Goal: Information Seeking & Learning: Compare options

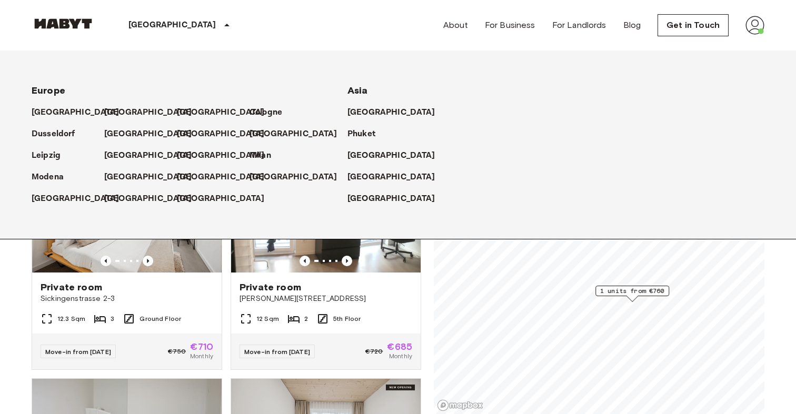
scroll to position [3687, 0]
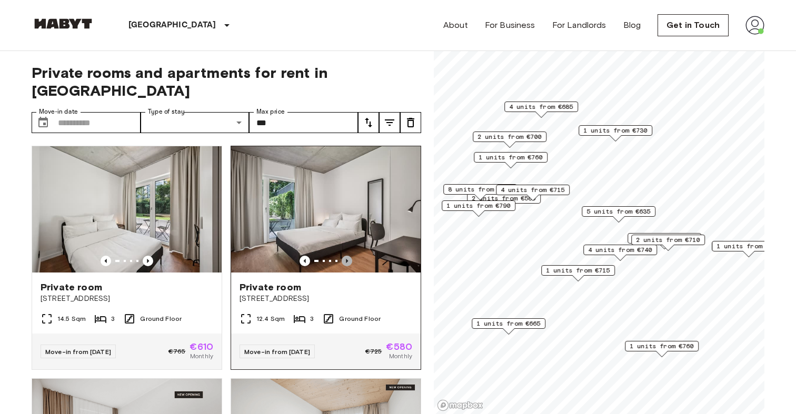
click at [347, 256] on icon "Previous image" at bounding box center [347, 261] width 11 height 11
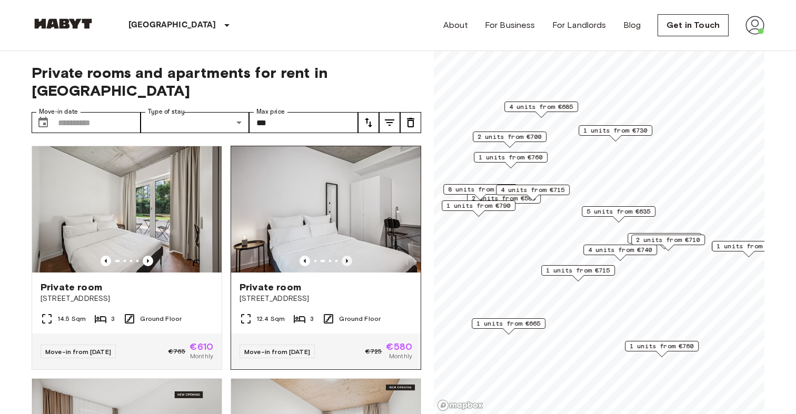
click at [347, 256] on icon "Previous image" at bounding box center [347, 261] width 11 height 11
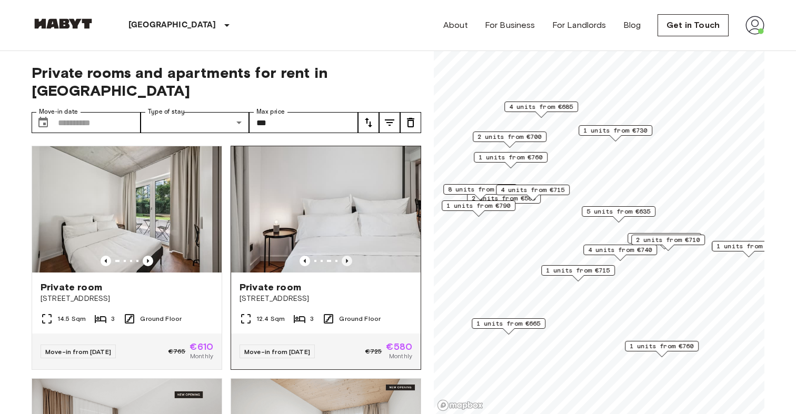
click at [347, 256] on icon "Previous image" at bounding box center [347, 261] width 11 height 11
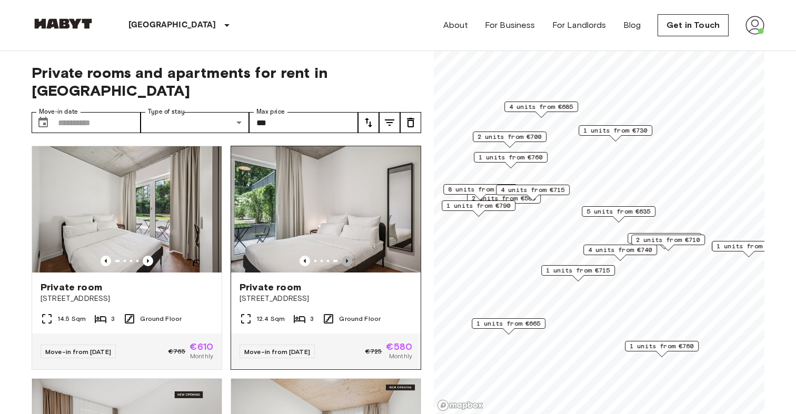
click at [347, 256] on icon "Previous image" at bounding box center [347, 261] width 11 height 11
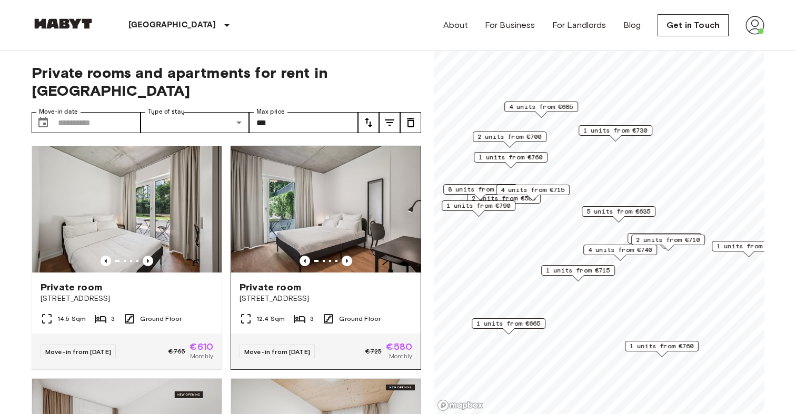
click at [357, 294] on div "Private room Stromstraße 48" at bounding box center [325, 293] width 189 height 40
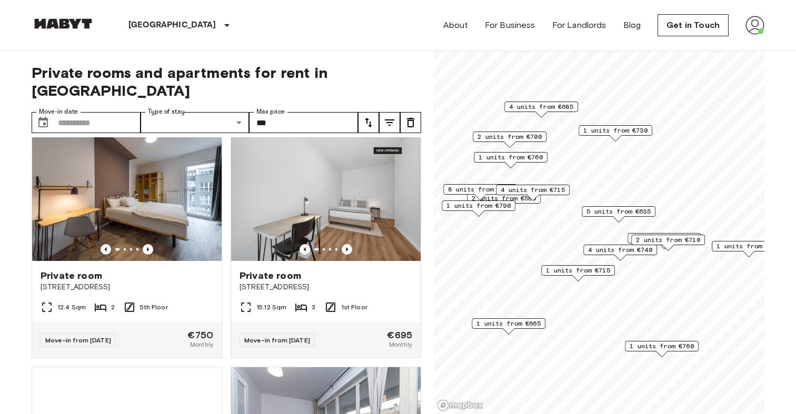
scroll to position [2109, 0]
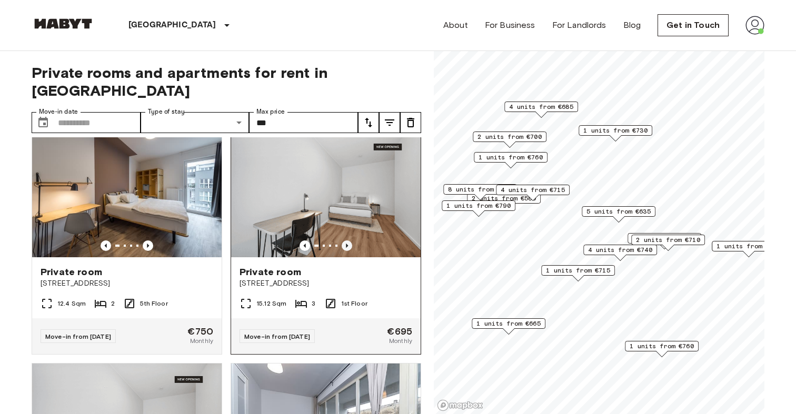
click at [348, 241] on icon "Previous image" at bounding box center [347, 246] width 11 height 11
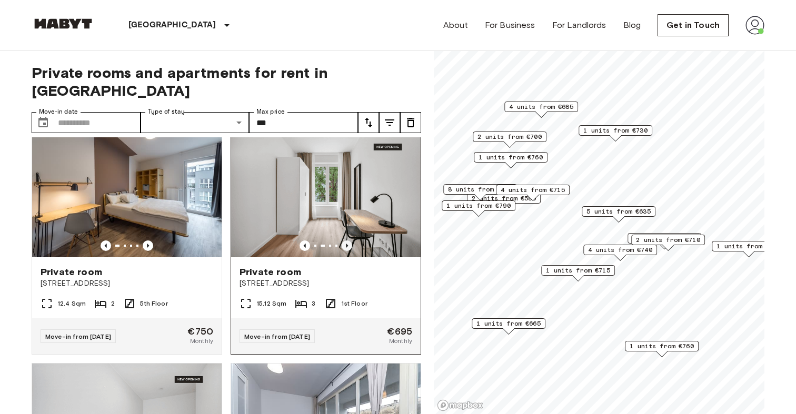
click at [348, 241] on icon "Previous image" at bounding box center [347, 246] width 11 height 11
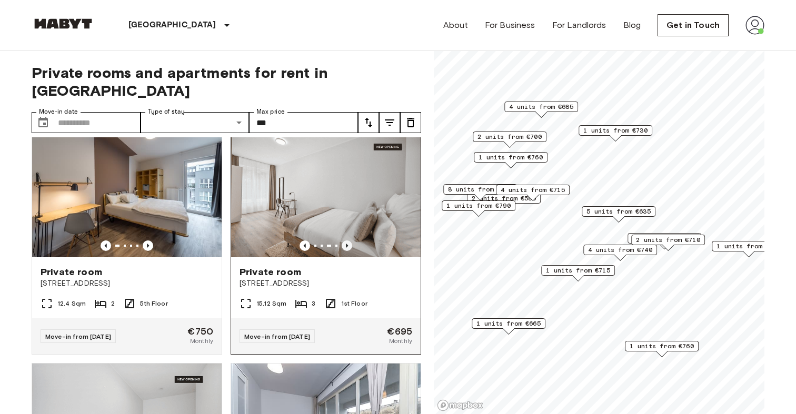
click at [347, 244] on icon "Previous image" at bounding box center [347, 246] width 2 height 4
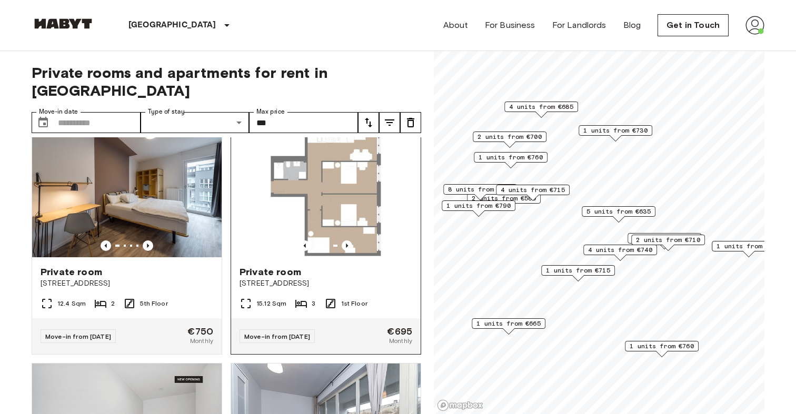
click at [376, 297] on div "15.12 Sqm 3 1st Floor" at bounding box center [325, 307] width 189 height 21
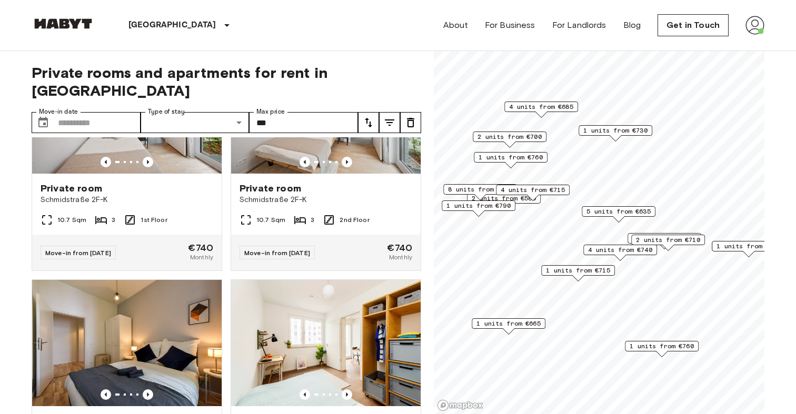
scroll to position [3713, 0]
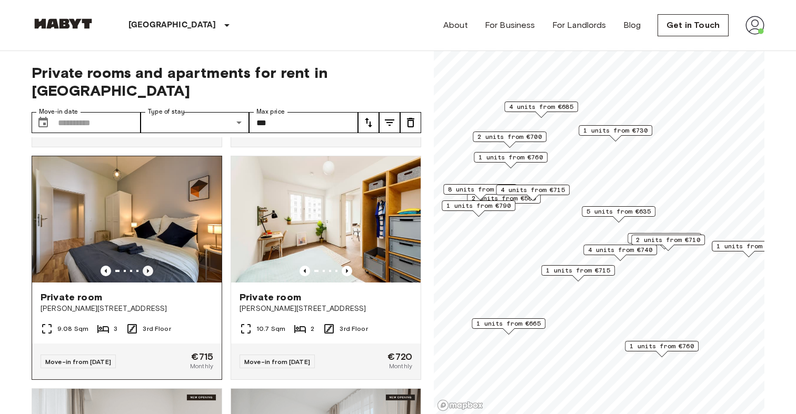
click at [148, 266] on icon "Previous image" at bounding box center [148, 271] width 11 height 11
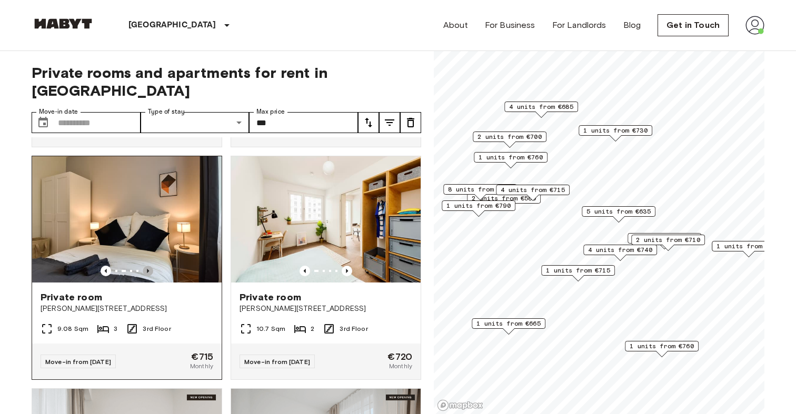
click at [148, 269] on icon "Previous image" at bounding box center [148, 271] width 2 height 4
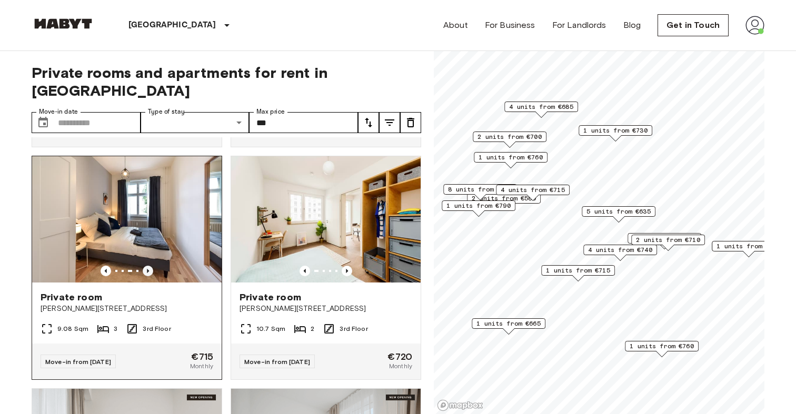
click at [148, 266] on icon "Previous image" at bounding box center [148, 271] width 11 height 11
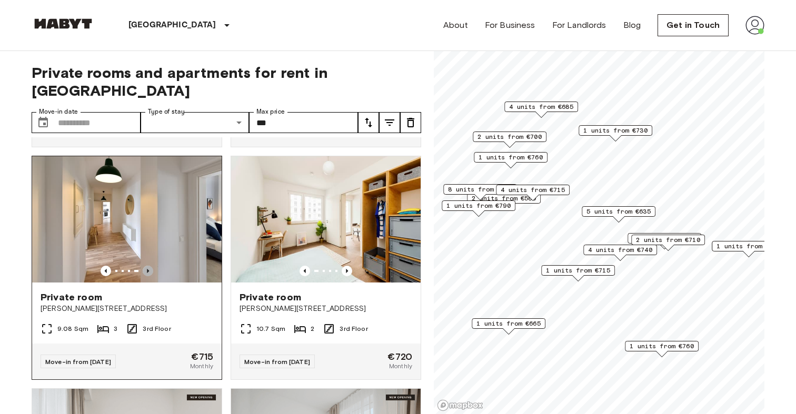
click at [147, 266] on icon "Previous image" at bounding box center [148, 271] width 11 height 11
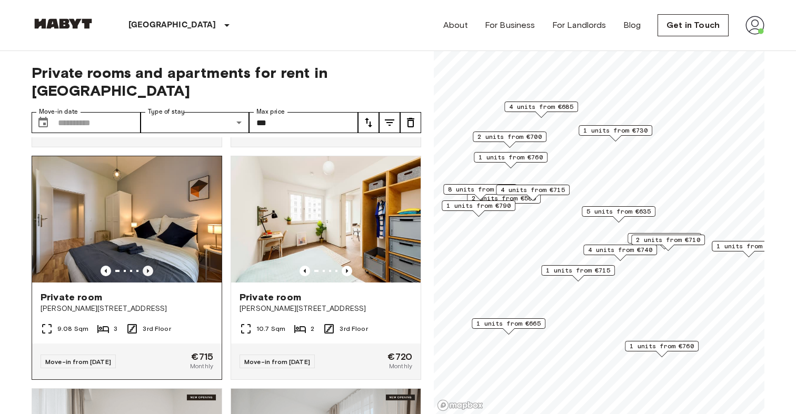
click at [149, 266] on icon "Previous image" at bounding box center [148, 271] width 11 height 11
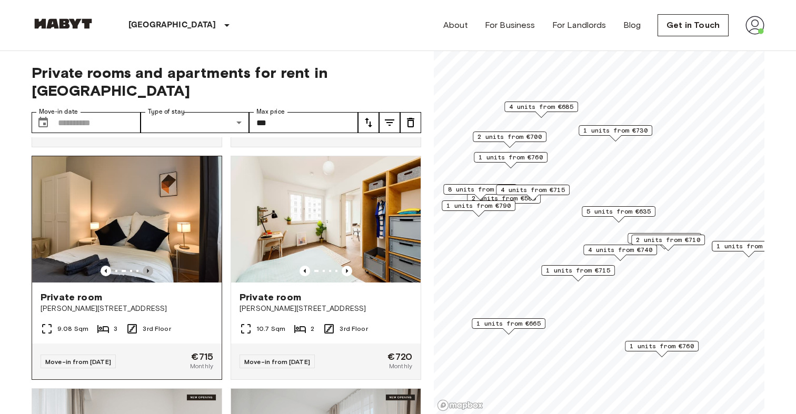
click at [148, 266] on icon "Previous image" at bounding box center [148, 271] width 11 height 11
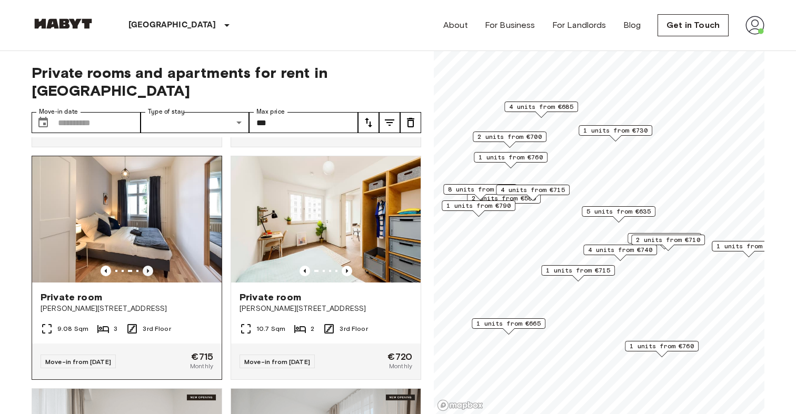
click at [148, 266] on icon "Previous image" at bounding box center [148, 271] width 11 height 11
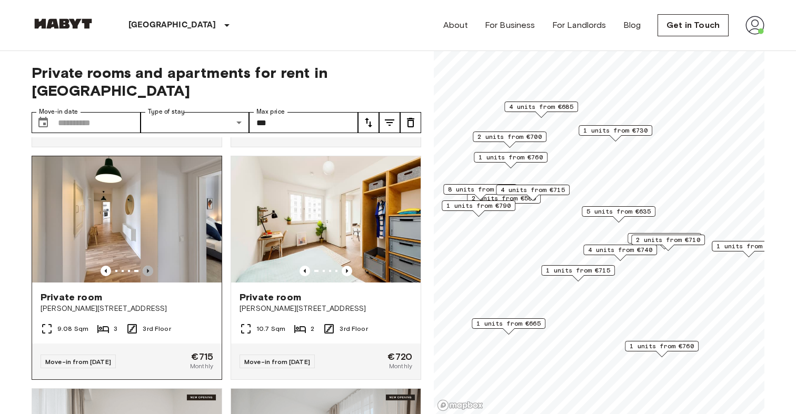
click at [148, 266] on icon "Previous image" at bounding box center [148, 271] width 11 height 11
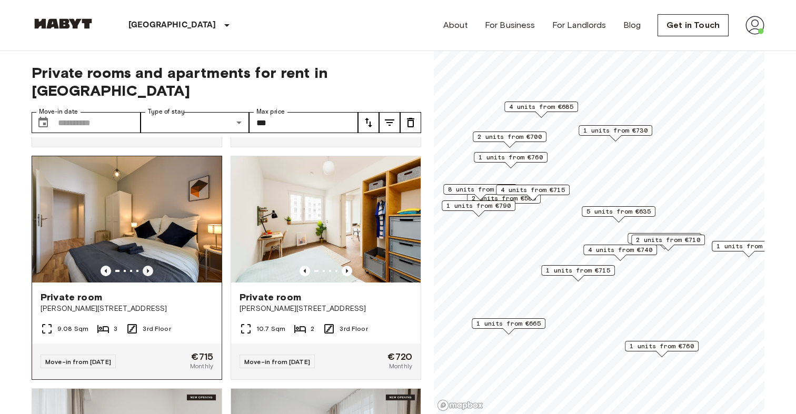
click at [148, 266] on icon "Previous image" at bounding box center [148, 271] width 11 height 11
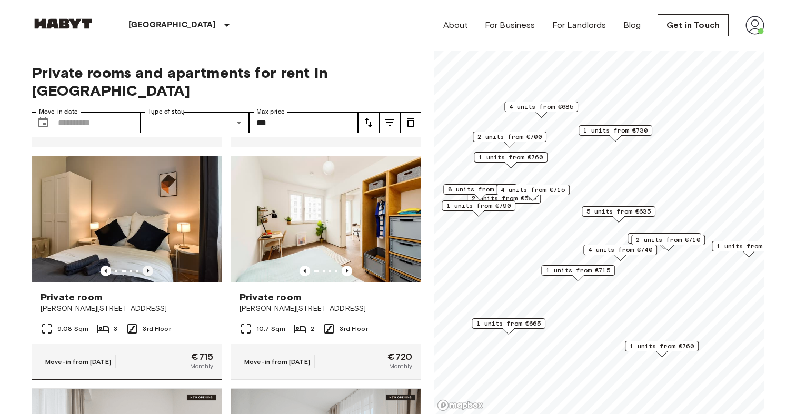
click at [148, 266] on icon "Previous image" at bounding box center [148, 271] width 11 height 11
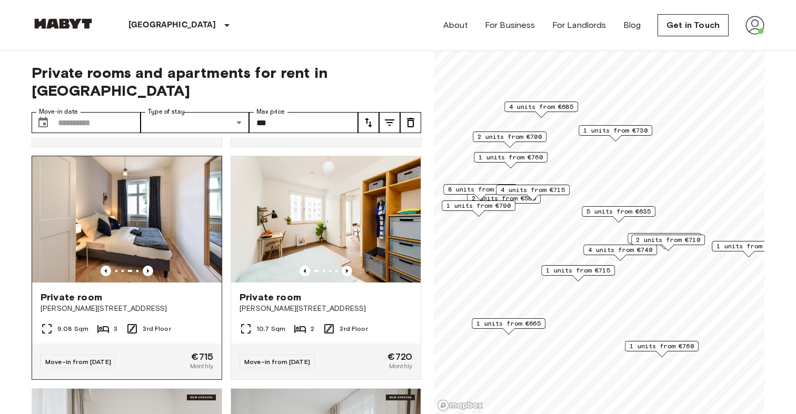
click at [182, 298] on div "Private room Grünberger Straße 3" at bounding box center [126, 303] width 189 height 40
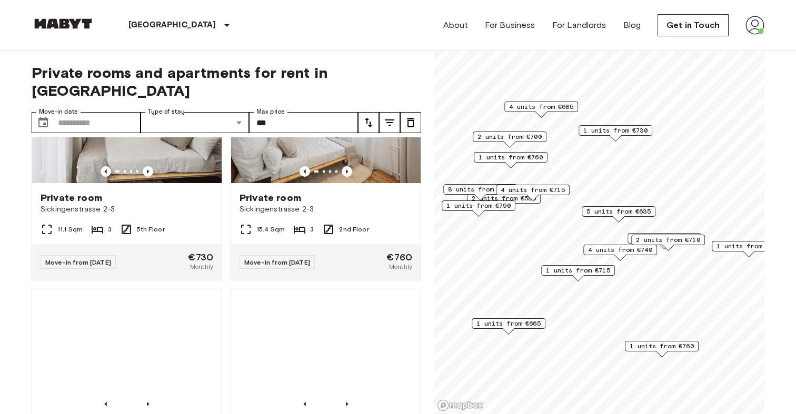
scroll to position [4115, 0]
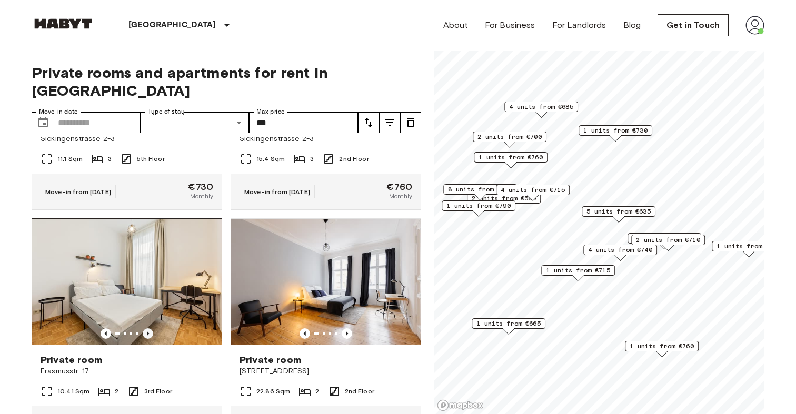
click at [150, 328] on icon "Previous image" at bounding box center [148, 333] width 11 height 11
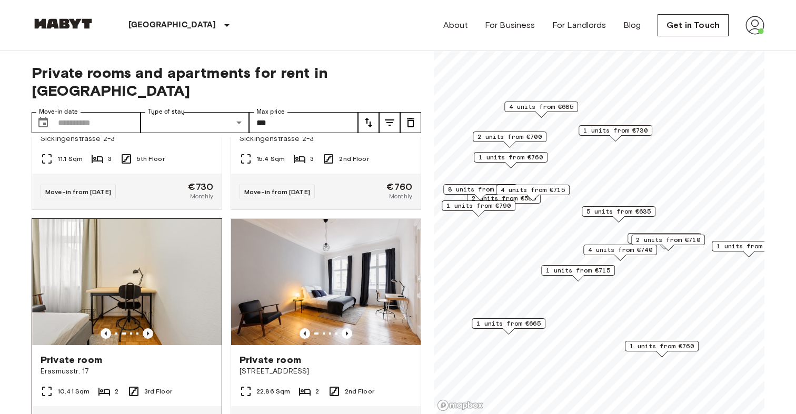
click at [150, 328] on icon "Previous image" at bounding box center [148, 333] width 11 height 11
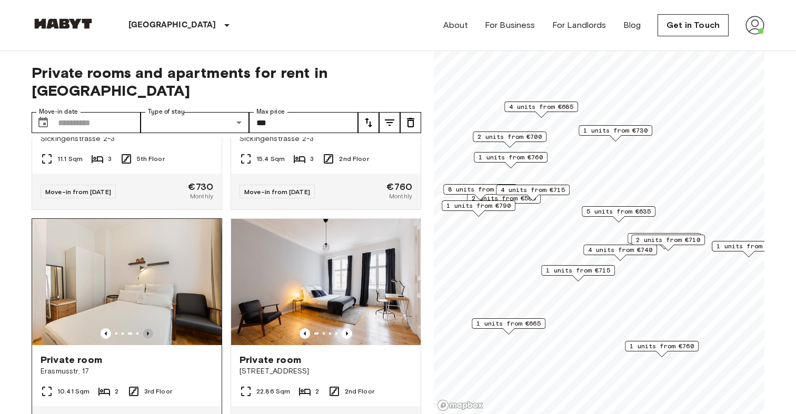
click at [150, 328] on icon "Previous image" at bounding box center [148, 333] width 11 height 11
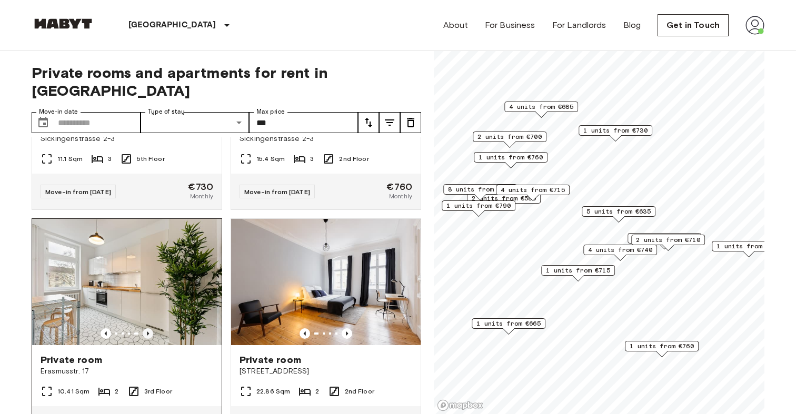
click at [149, 328] on icon "Previous image" at bounding box center [148, 333] width 11 height 11
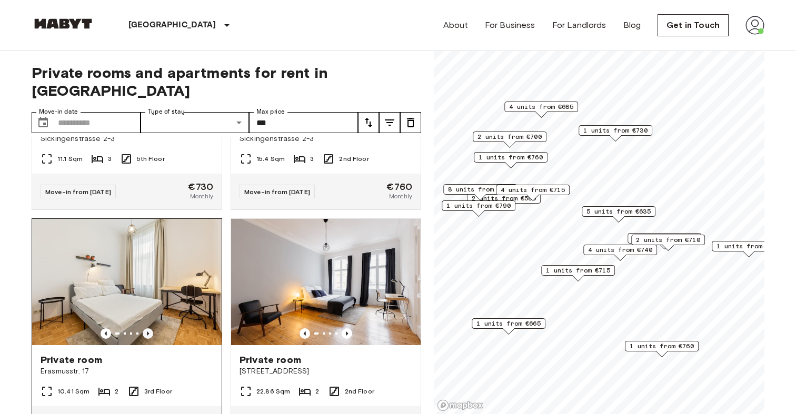
click at [149, 328] on icon "Previous image" at bounding box center [148, 333] width 11 height 11
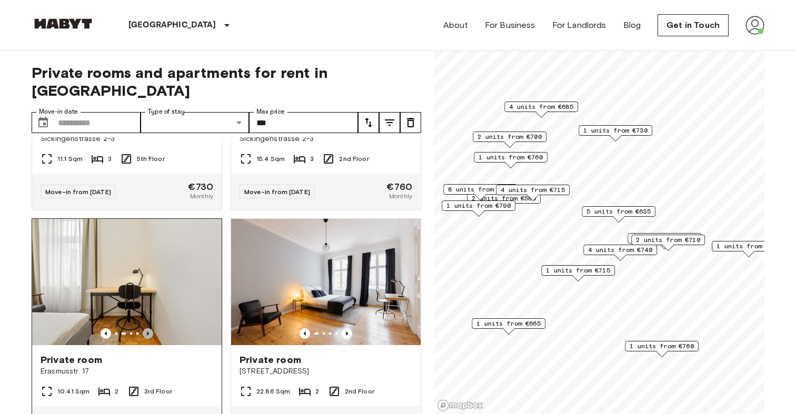
click at [149, 328] on icon "Previous image" at bounding box center [148, 333] width 11 height 11
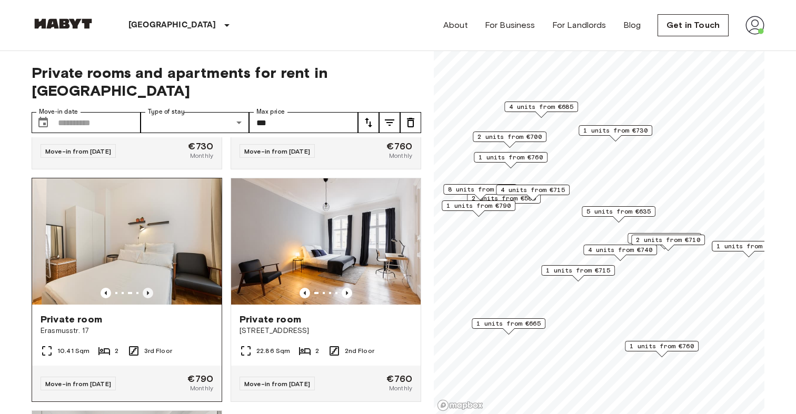
scroll to position [4156, 0]
click at [183, 259] on img at bounding box center [126, 241] width 189 height 126
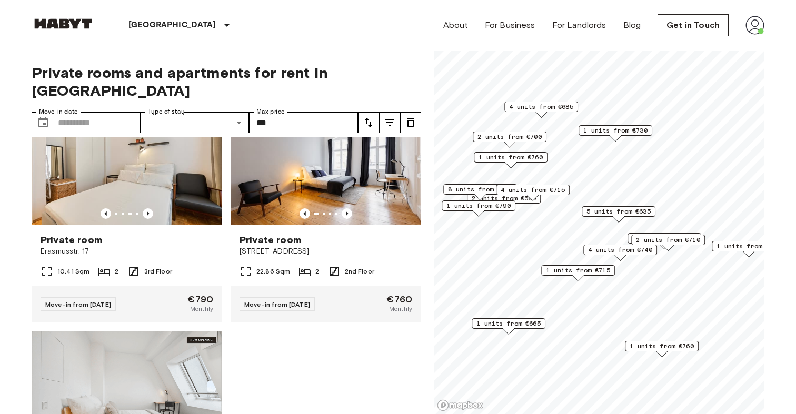
scroll to position [4227, 0]
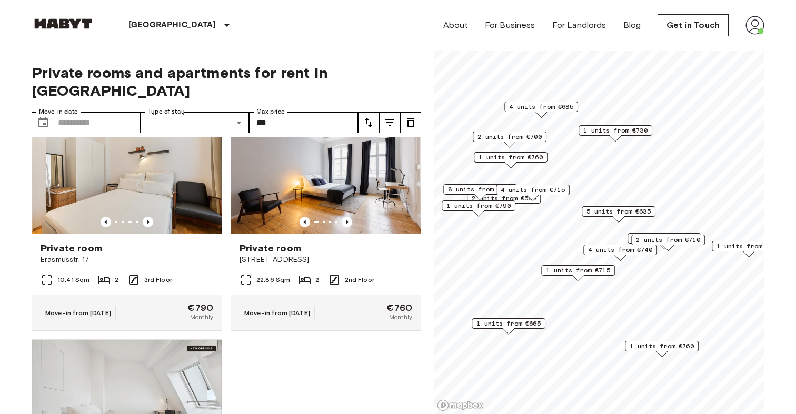
click at [666, 347] on span "1 units from €760" at bounding box center [662, 346] width 64 height 9
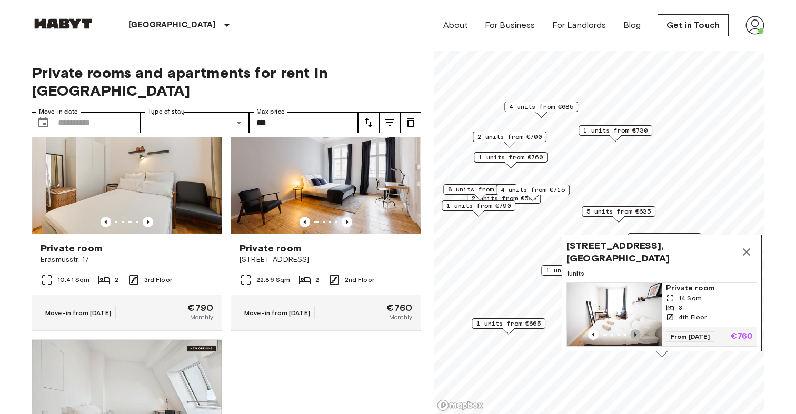
click at [633, 332] on icon "Previous image" at bounding box center [635, 335] width 11 height 11
click at [634, 332] on icon "Previous image" at bounding box center [635, 335] width 11 height 11
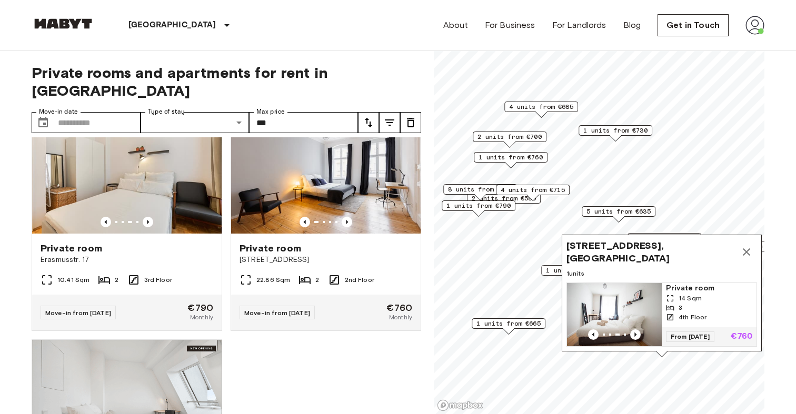
click at [637, 297] on img "Map marker" at bounding box center [614, 314] width 95 height 63
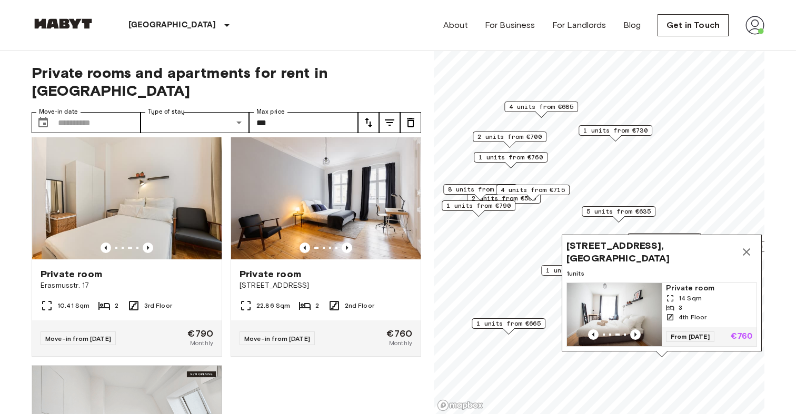
scroll to position [4179, 0]
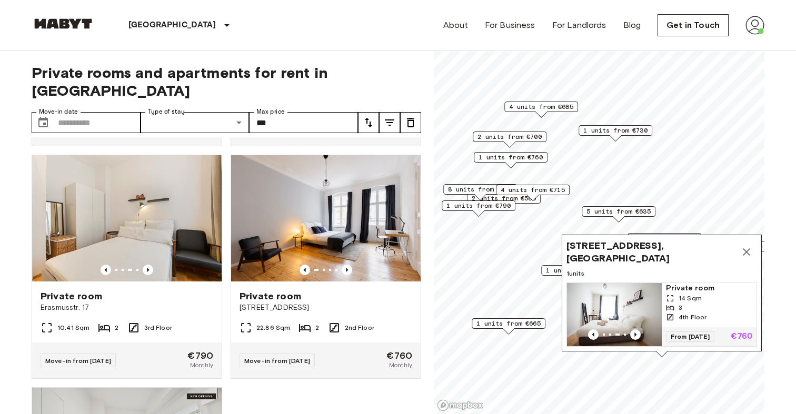
click at [744, 254] on icon "Map marker" at bounding box center [746, 252] width 13 height 13
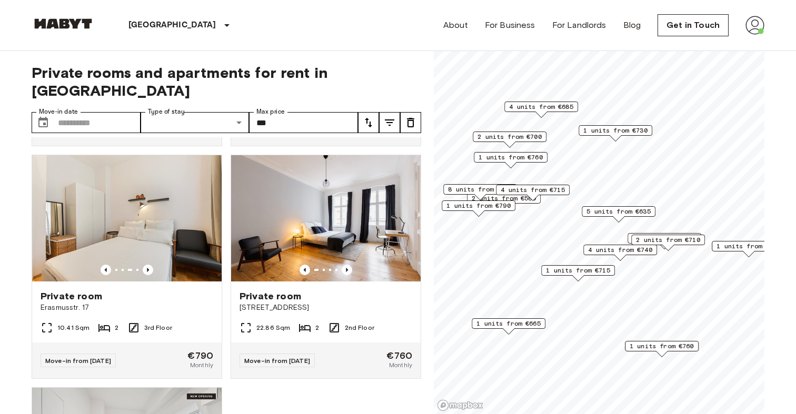
click at [533, 326] on span "1 units from €665" at bounding box center [508, 323] width 64 height 9
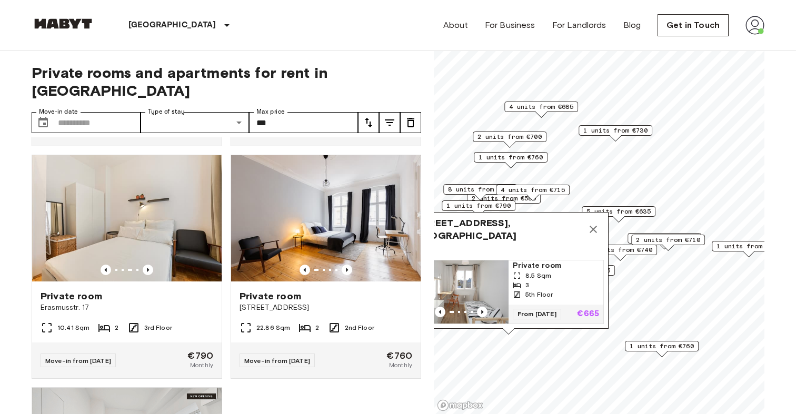
click at [593, 233] on icon "Map marker" at bounding box center [593, 229] width 13 height 13
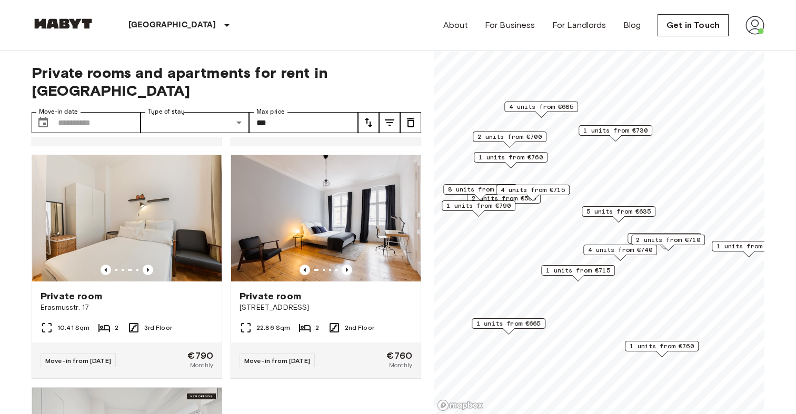
click at [592, 267] on span "1 units from €715" at bounding box center [578, 270] width 64 height 9
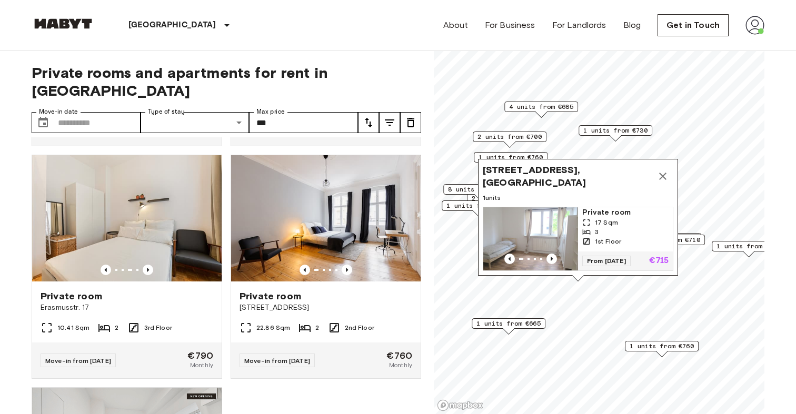
click at [658, 176] on icon "Map marker" at bounding box center [662, 176] width 13 height 13
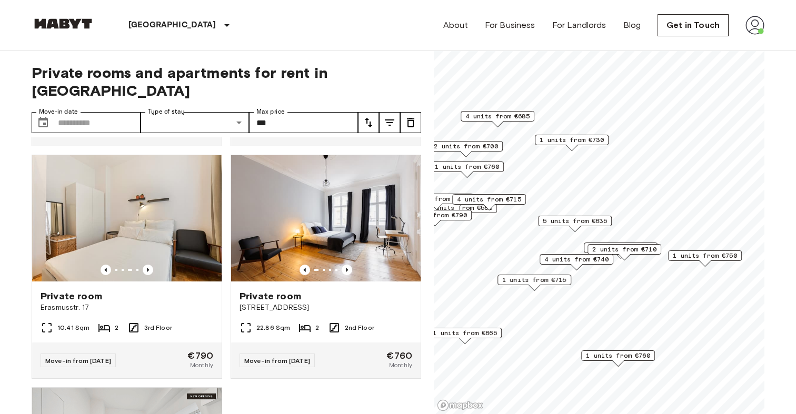
scroll to position [3946, 0]
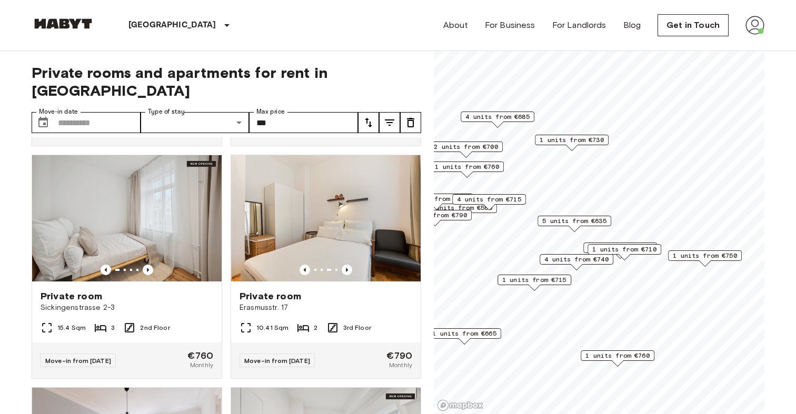
click at [585, 246] on div "1 units from €710" at bounding box center [620, 248] width 74 height 11
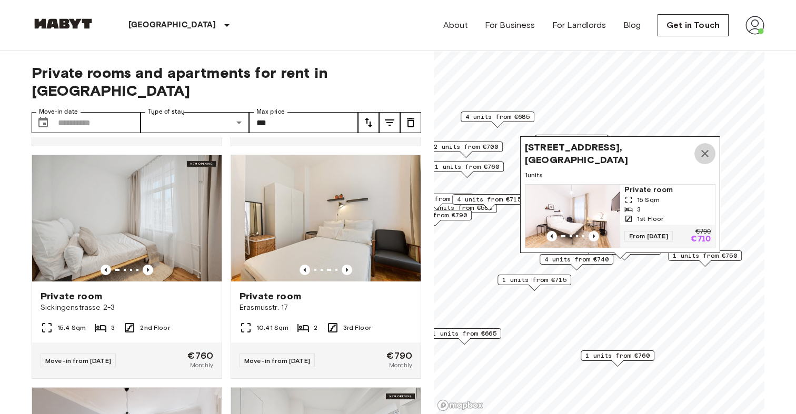
click at [707, 151] on icon "Map marker" at bounding box center [704, 153] width 7 height 7
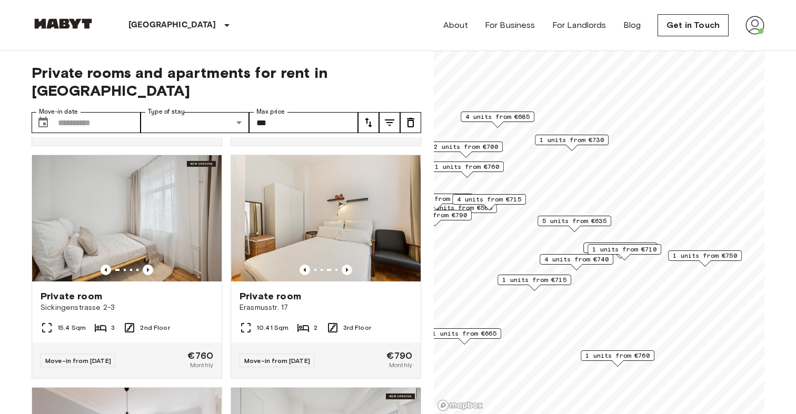
click at [632, 247] on span "1 units from €710" at bounding box center [624, 249] width 64 height 9
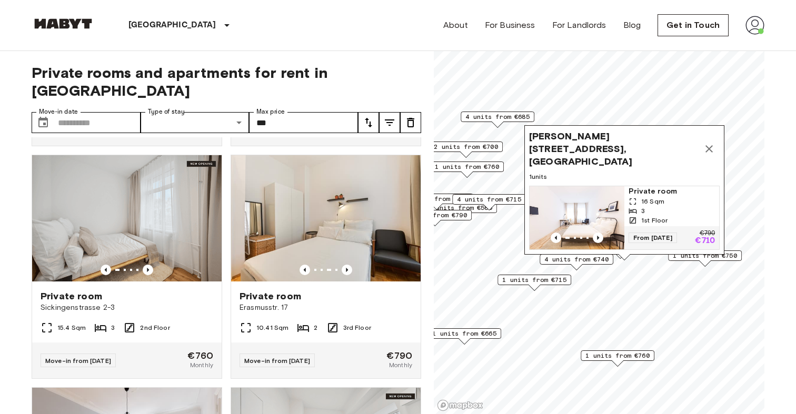
click at [709, 153] on icon "Map marker" at bounding box center [709, 149] width 13 height 13
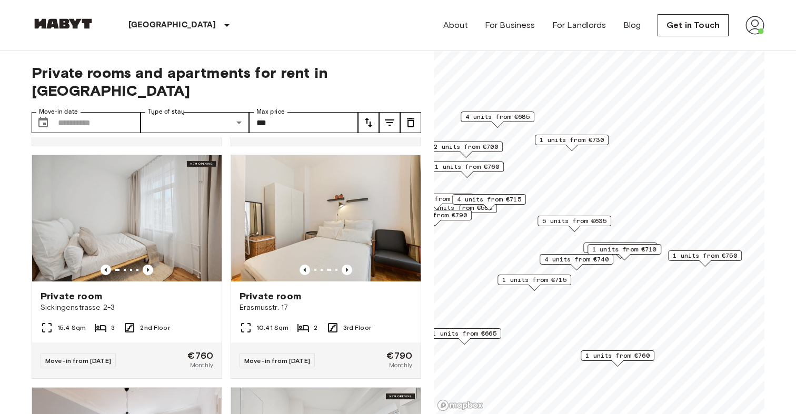
click at [502, 203] on span "4 units from €715" at bounding box center [489, 199] width 64 height 9
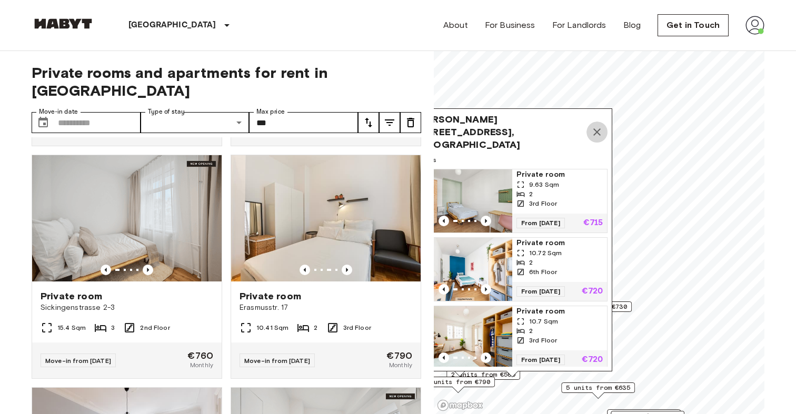
click at [594, 128] on icon "Map marker" at bounding box center [596, 131] width 7 height 7
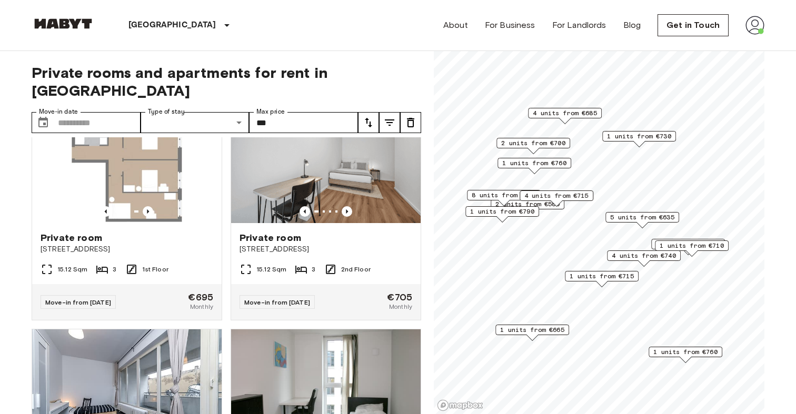
scroll to position [2112, 0]
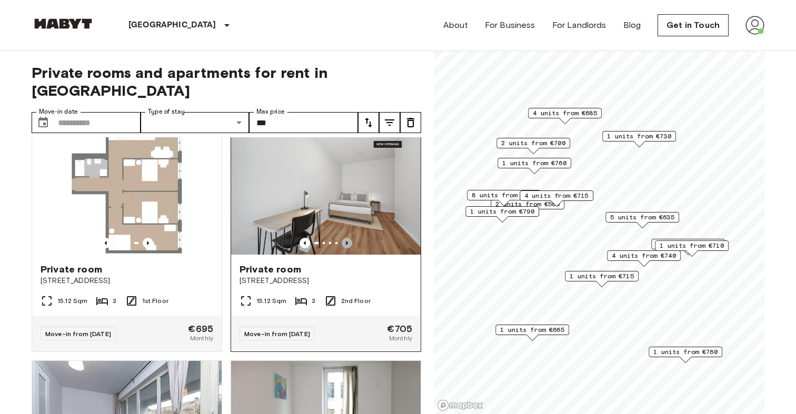
click at [347, 238] on icon "Previous image" at bounding box center [347, 243] width 11 height 11
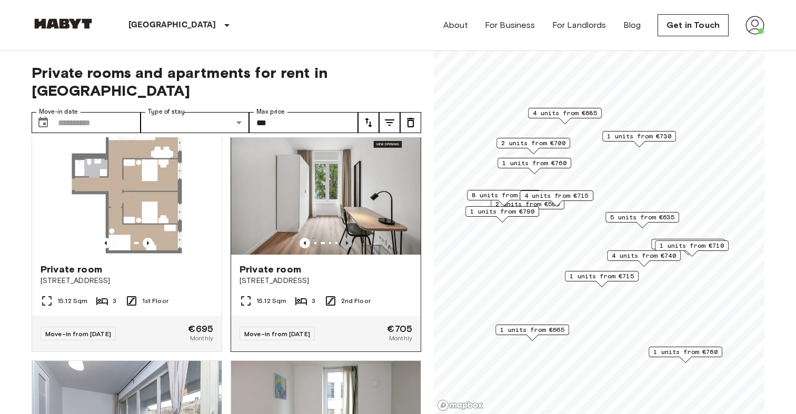
click at [347, 238] on icon "Previous image" at bounding box center [347, 243] width 11 height 11
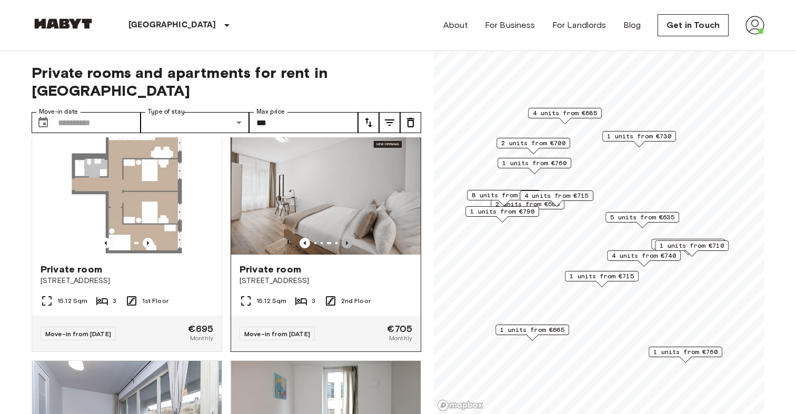
click at [347, 238] on icon "Previous image" at bounding box center [347, 243] width 11 height 11
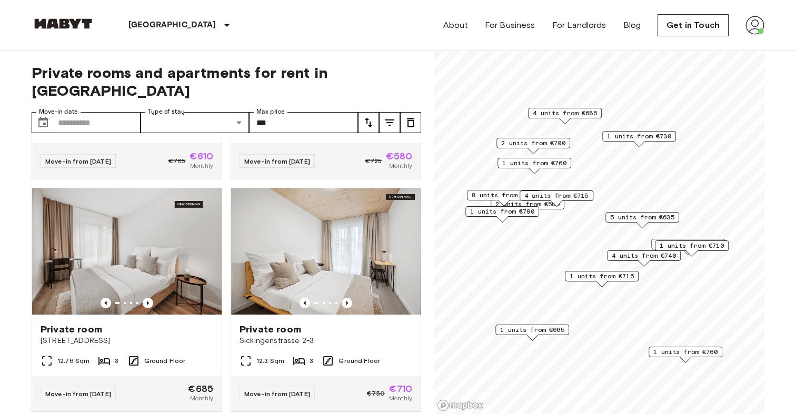
scroll to position [0, 0]
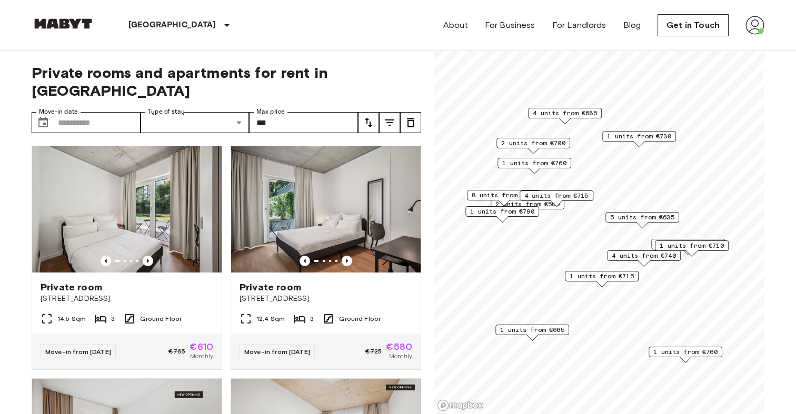
click at [177, 73] on span "Private rooms and apartments for rent in Berlin" at bounding box center [227, 82] width 390 height 36
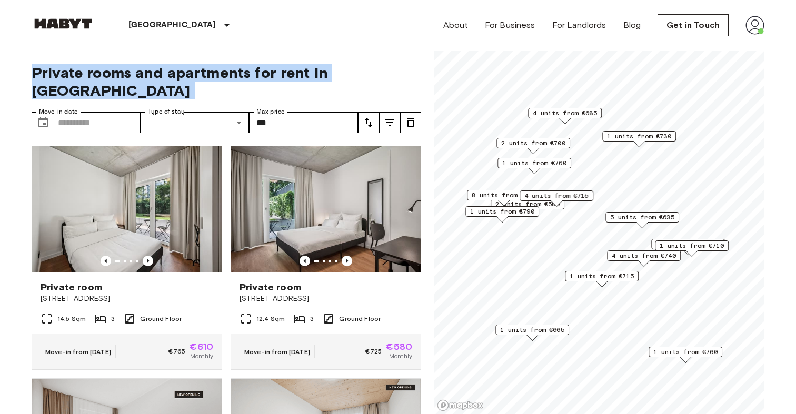
click at [177, 73] on span "Private rooms and apartments for rent in Berlin" at bounding box center [227, 82] width 390 height 36
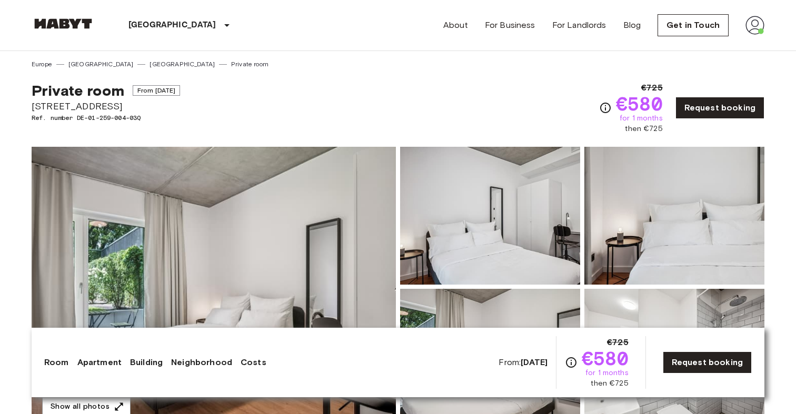
scroll to position [146, 0]
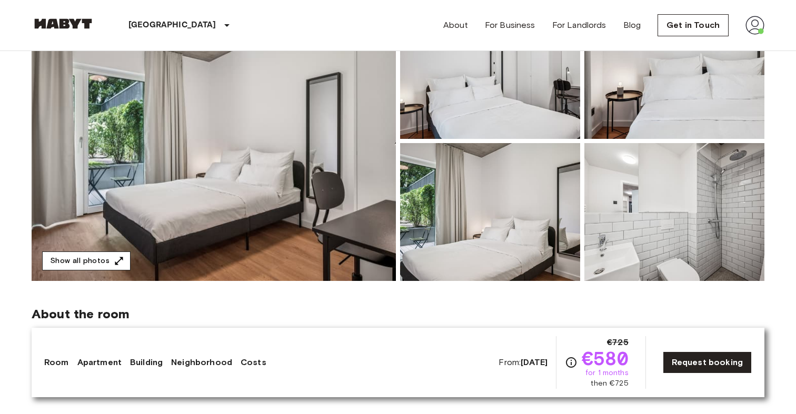
click at [114, 258] on icon "button" at bounding box center [119, 261] width 11 height 11
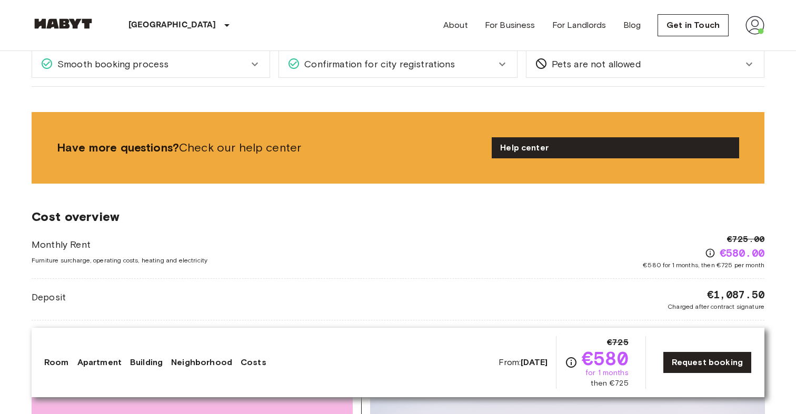
scroll to position [1600, 0]
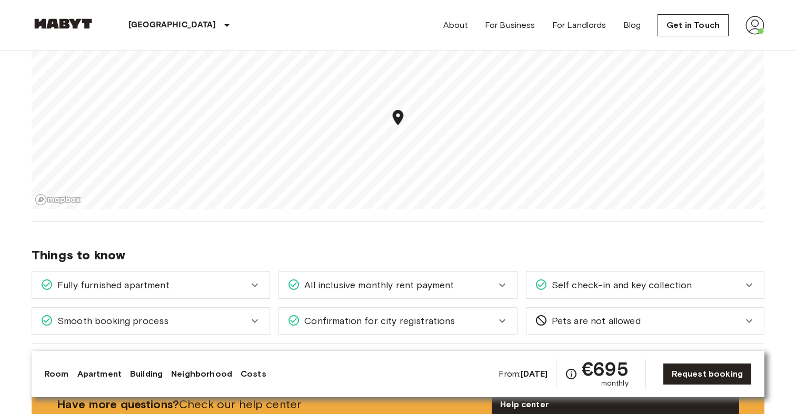
scroll to position [1015, 0]
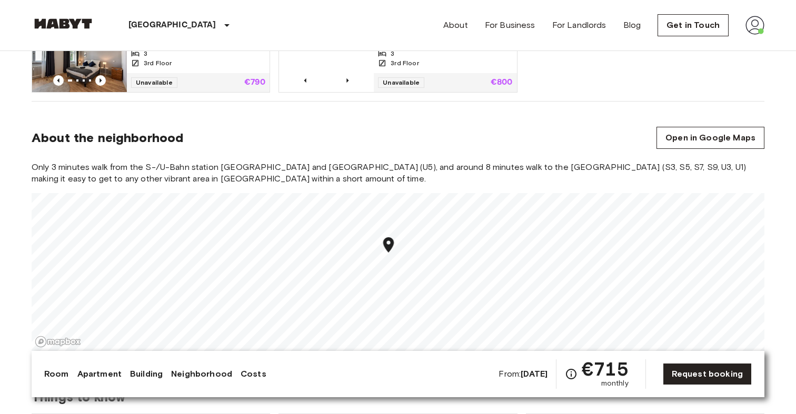
scroll to position [698, 0]
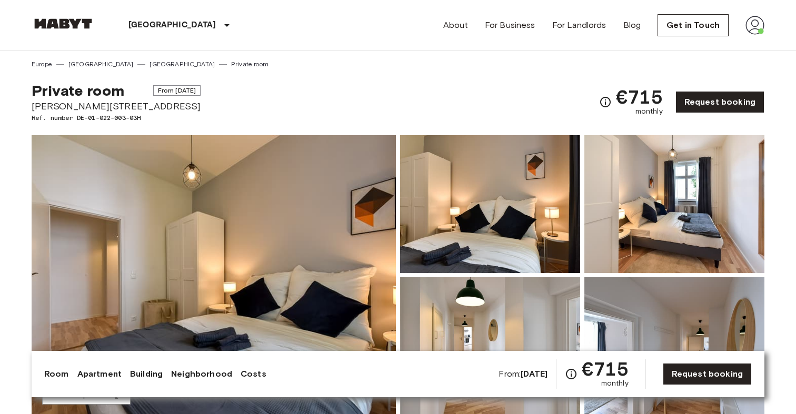
click at [59, 105] on span "[PERSON_NAME][STREET_ADDRESS]" at bounding box center [116, 106] width 169 height 14
click at [59, 105] on span "Grünberger Straße 3" at bounding box center [116, 106] width 169 height 14
copy span "Grünberger"
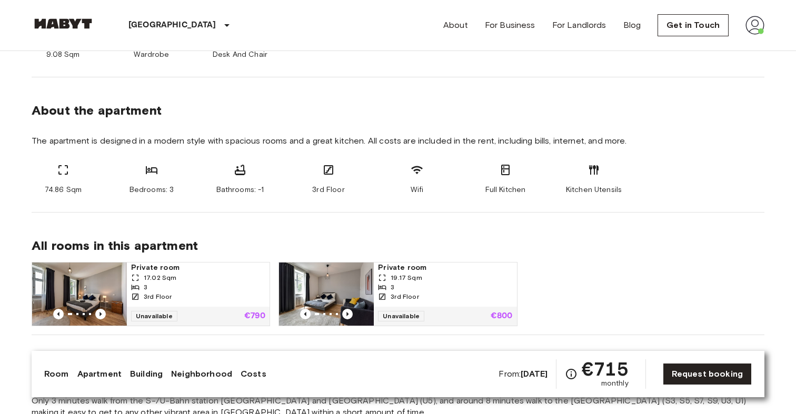
scroll to position [647, 0]
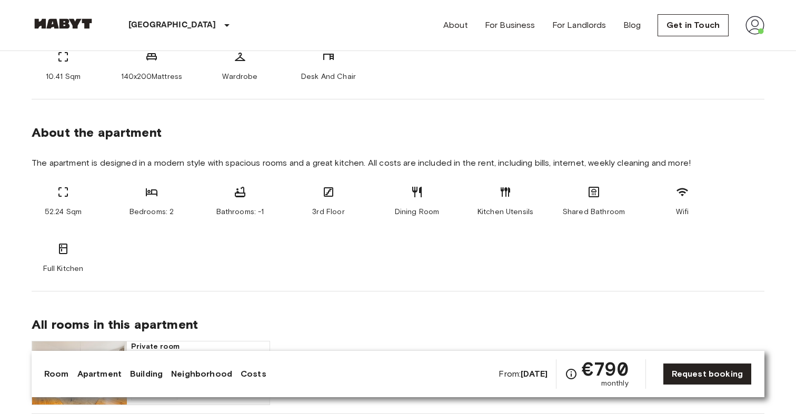
scroll to position [750, 0]
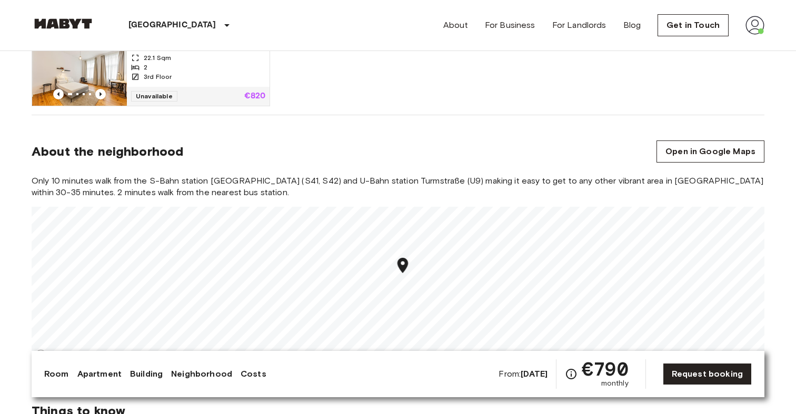
click at [406, 272] on icon "Map marker" at bounding box center [403, 265] width 18 height 18
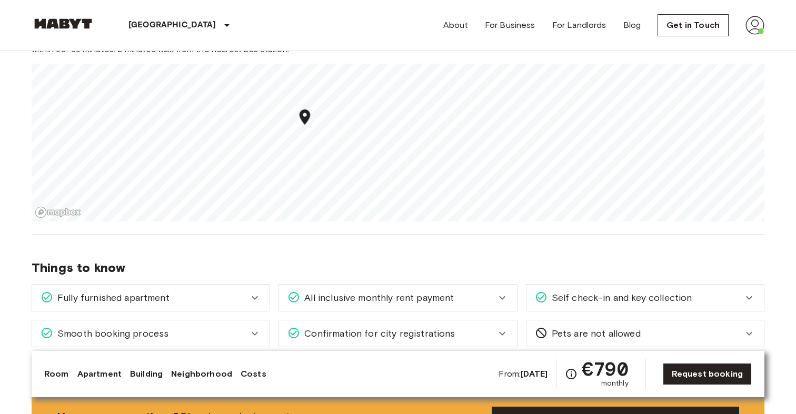
scroll to position [0, 0]
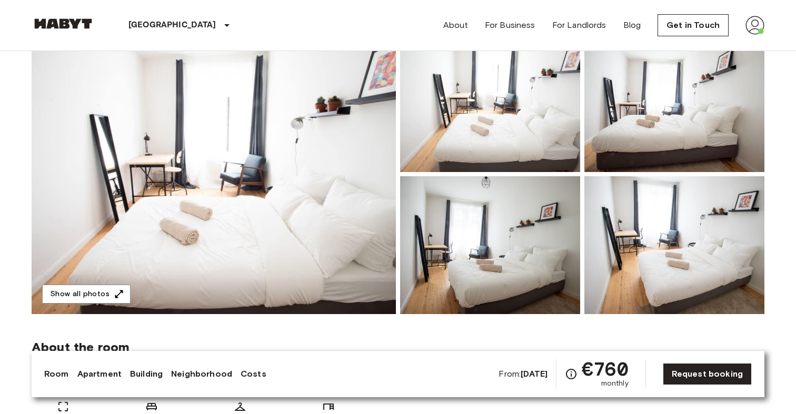
scroll to position [126, 0]
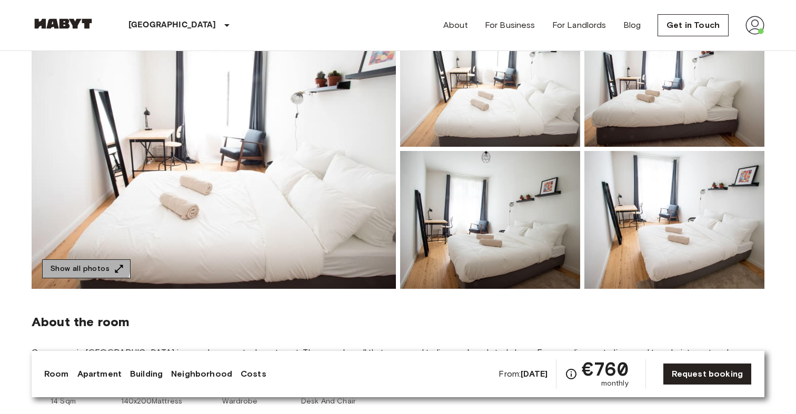
click at [85, 265] on button "Show all photos" at bounding box center [86, 269] width 88 height 19
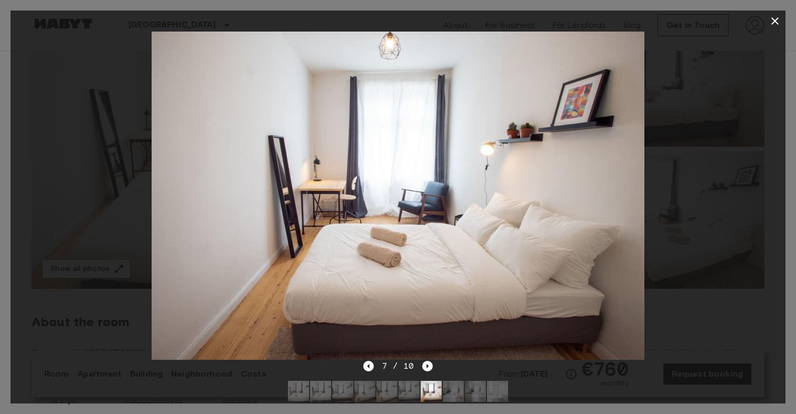
click at [774, 90] on div at bounding box center [398, 196] width 775 height 328
click at [775, 21] on icon "button" at bounding box center [774, 20] width 7 height 7
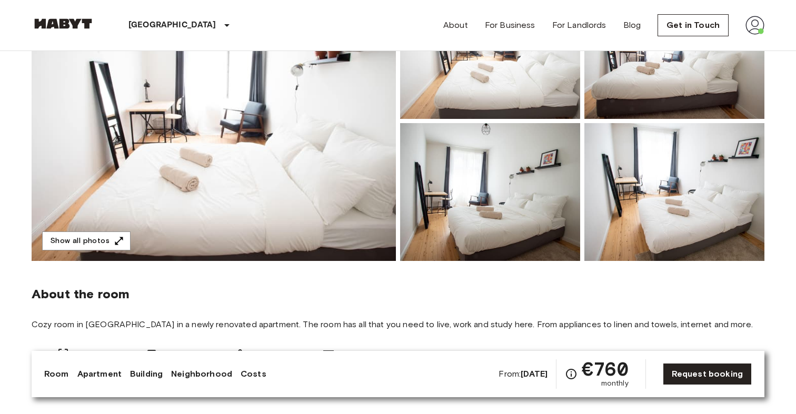
scroll to position [0, 0]
